Goal: Information Seeking & Learning: Learn about a topic

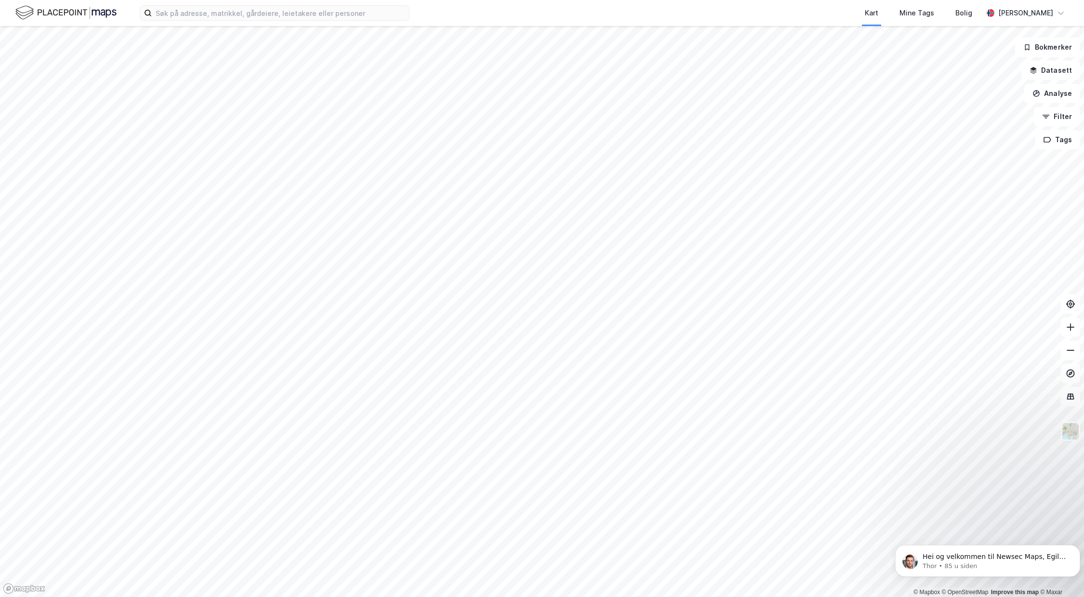
click at [1083, 210] on html "Kart Mine Tags Bolig [PERSON_NAME] © Mapbox © OpenStreetMap Improve this map © …" at bounding box center [542, 298] width 1084 height 597
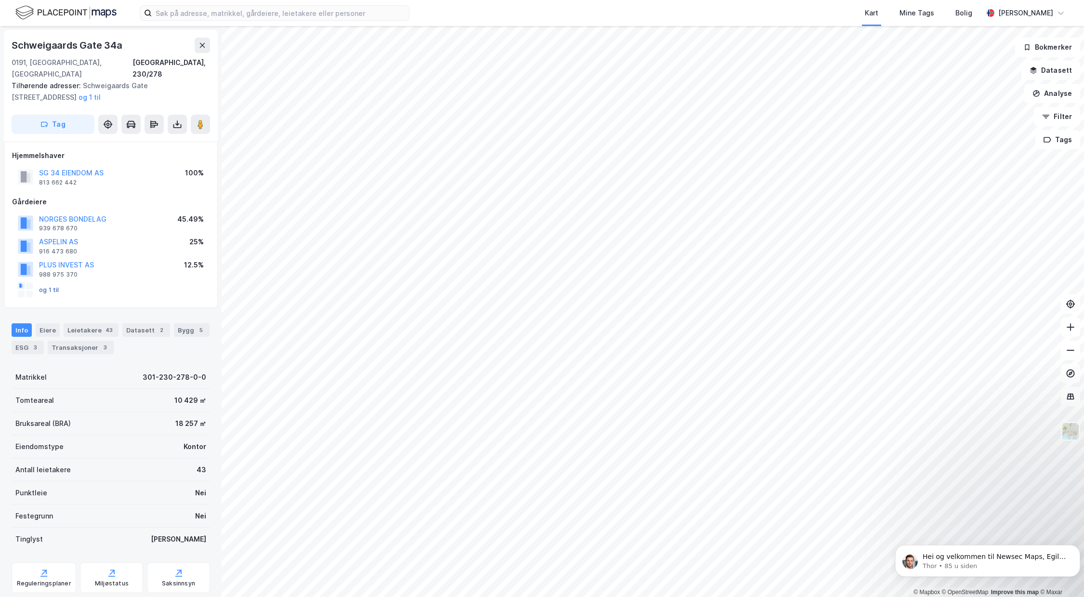
click at [0, 0] on button "og 1 til" at bounding box center [0, 0] width 0 height 0
